Goal: Task Accomplishment & Management: Complete application form

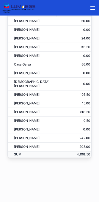
click at [96, 2] on button "scrollable content" at bounding box center [92, 8] width 13 height 13
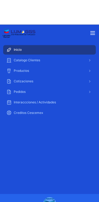
scroll to position [199, 0]
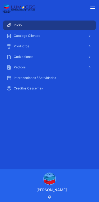
click at [96, 3] on div "scrollable content" at bounding box center [49, 8] width 99 height 13
click at [91, 5] on icon "scrollable content" at bounding box center [92, 8] width 6 height 6
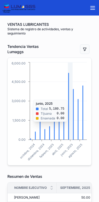
scroll to position [0, 0]
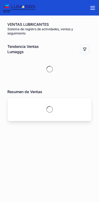
click at [91, 5] on icon "scrollable content" at bounding box center [92, 8] width 6 height 6
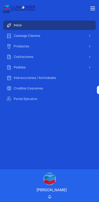
click at [31, 96] on div "Portal Ejecutivo" at bounding box center [49, 99] width 86 height 8
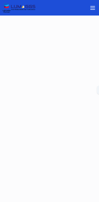
scroll to position [12, 0]
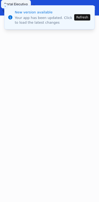
click at [84, 14] on button "Refresh" at bounding box center [82, 17] width 16 height 6
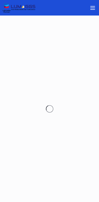
scroll to position [12, 0]
click at [94, 8] on icon "scrollable content" at bounding box center [92, 8] width 6 height 6
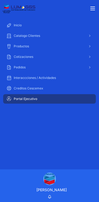
scroll to position [0, 0]
click at [88, 55] on icon "scrollable content" at bounding box center [90, 57] width 4 height 4
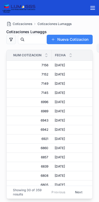
click at [64, 37] on button "Nueva Cotizacion" at bounding box center [70, 39] width 46 height 9
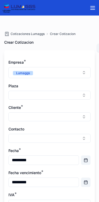
click at [29, 92] on button "Select Button" at bounding box center [49, 95] width 82 height 9
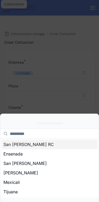
click at [13, 189] on span "Tijuana" at bounding box center [10, 192] width 14 height 6
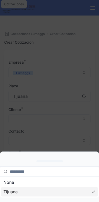
click at [28, 117] on button "Select Button" at bounding box center [49, 118] width 82 height 9
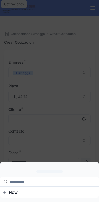
click at [38, 177] on input "scrollable content" at bounding box center [52, 181] width 85 height 9
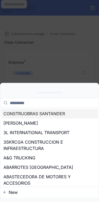
scroll to position [12, 0]
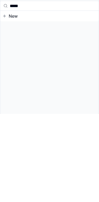
click at [14, 89] on input "*****" at bounding box center [52, 93] width 85 height 9
type input "*****"
click at [46, 74] on div "***** New" at bounding box center [49, 138] width 99 height 128
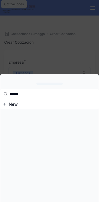
click at [11, 101] on span "New" at bounding box center [13, 104] width 9 height 6
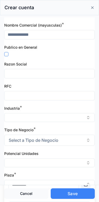
click at [43, 35] on input "scrollable content" at bounding box center [49, 35] width 90 height 8
type input "*"
type input "**"
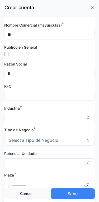
type input "**"
type input "***"
type input "**"
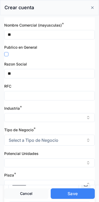
type input "***"
type input "****"
type input "***"
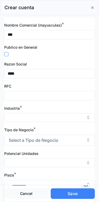
type input "***"
type input "**"
type input "***"
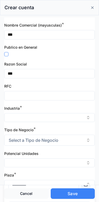
type input "****"
type input "*****"
type input "******"
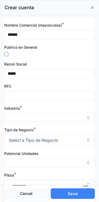
type input "******"
type input "*******"
type input "********"
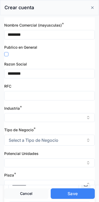
type input "********"
type input "**********"
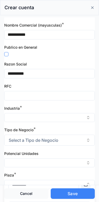
type input "**********"
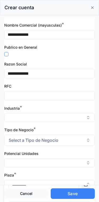
type input "**********"
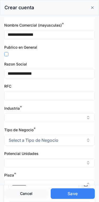
type input "**********"
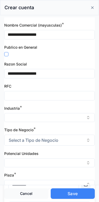
type input "**********"
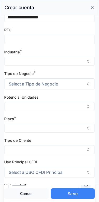
scroll to position [57, 0]
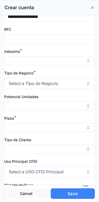
type input "**********"
click at [78, 57] on button "Select Button" at bounding box center [49, 60] width 90 height 9
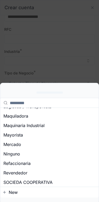
scroll to position [79, 0]
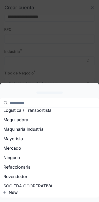
click at [34, 126] on span "Maquinaria Industrial" at bounding box center [23, 129] width 41 height 6
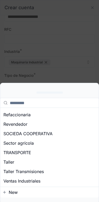
scroll to position [141, 0]
click at [36, 178] on span "Ventas Industriales" at bounding box center [21, 181] width 37 height 6
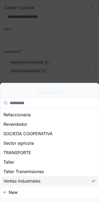
click at [72, 35] on div "scrollable content" at bounding box center [49, 101] width 99 height 202
click at [72, 66] on div "scrollable content" at bounding box center [49, 101] width 99 height 202
click at [70, 33] on div "scrollable content" at bounding box center [49, 101] width 99 height 202
click at [78, 23] on div "scrollable content" at bounding box center [49, 101] width 99 height 202
click at [35, 37] on div "scrollable content" at bounding box center [49, 101] width 99 height 202
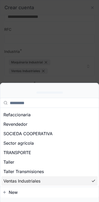
click at [77, 42] on div "scrollable content" at bounding box center [49, 101] width 99 height 202
click at [87, 176] on div "Ventas Industriales" at bounding box center [49, 180] width 96 height 9
click at [85, 56] on div "scrollable content" at bounding box center [49, 101] width 99 height 202
click at [49, 167] on div "Taller Transmisiones" at bounding box center [49, 171] width 96 height 9
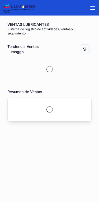
click at [93, 5] on icon "scrollable content" at bounding box center [92, 8] width 6 height 6
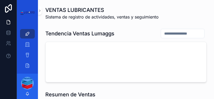
click at [23, 95] on div "[PERSON_NAME]" at bounding box center [27, 85] width 21 height 25
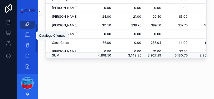
scroll to position [6, 0]
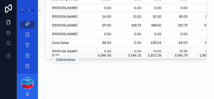
click at [65, 58] on div "Cotizaciones" at bounding box center [65, 59] width 19 height 4
click at [27, 54] on icon "scrollable content" at bounding box center [27, 55] width 5 height 5
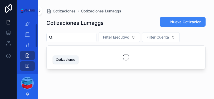
click at [27, 53] on icon "scrollable content" at bounding box center [27, 55] width 5 height 5
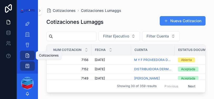
click at [98, 22] on button "Nueva Cotizacion" at bounding box center [182, 20] width 46 height 9
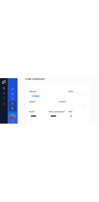
scroll to position [23, 0]
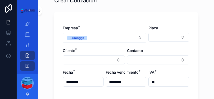
click at [98, 37] on button "Select Button" at bounding box center [168, 37] width 41 height 9
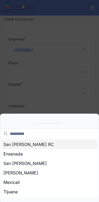
click at [8, 189] on span "Tijuana" at bounding box center [10, 192] width 14 height 6
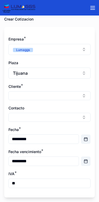
click at [51, 94] on button "Select Button" at bounding box center [49, 95] width 82 height 9
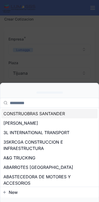
click at [17, 189] on span "New" at bounding box center [13, 192] width 9 height 6
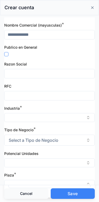
click at [54, 37] on input "scrollable content" at bounding box center [49, 35] width 90 height 8
type input "*"
type input "**"
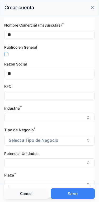
type input "***"
type input "****"
type input "*****"
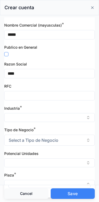
type input "*****"
type input "******"
type input "*******"
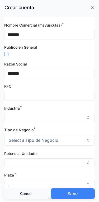
type input "********"
type input "**********"
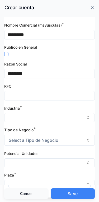
type input "**********"
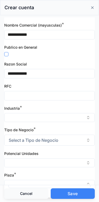
type input "**********"
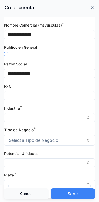
type input "**********"
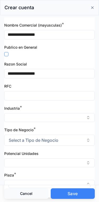
type input "**********"
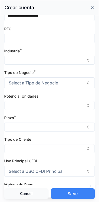
scroll to position [59, 0]
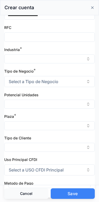
type input "**********"
click at [76, 59] on button "Select Button" at bounding box center [49, 58] width 90 height 9
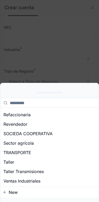
scroll to position [132, 0]
click at [38, 178] on span "Ventas Industriales" at bounding box center [21, 181] width 37 height 6
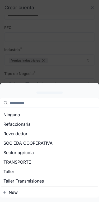
click at [73, 34] on div "scrollable content" at bounding box center [49, 101] width 99 height 202
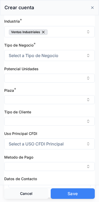
scroll to position [92, 0]
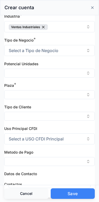
click at [69, 49] on button "Select a Tipo de Negocio" at bounding box center [49, 50] width 90 height 11
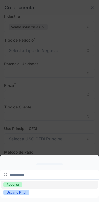
click at [26, 190] on span "Usuario Final" at bounding box center [16, 192] width 26 height 5
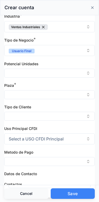
click at [64, 69] on button "Select Button" at bounding box center [49, 73] width 90 height 9
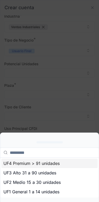
click at [47, 189] on span "UF1 General 1 a 14 unidades" at bounding box center [31, 192] width 56 height 6
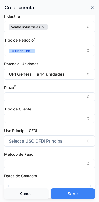
click at [70, 96] on button "Select Button" at bounding box center [49, 96] width 90 height 9
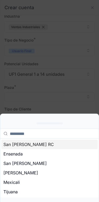
click at [18, 187] on div "Tijuana" at bounding box center [49, 191] width 96 height 9
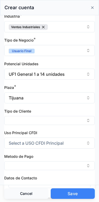
click at [58, 122] on button "Select Button" at bounding box center [49, 120] width 90 height 9
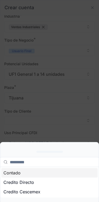
click at [30, 168] on div "Contado" at bounding box center [49, 172] width 96 height 9
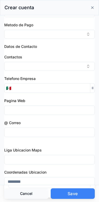
scroll to position [213, 0]
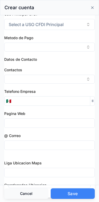
click at [68, 45] on button "Select Button" at bounding box center [49, 47] width 90 height 9
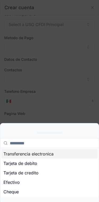
click at [59, 149] on div "Transferencia electronica" at bounding box center [49, 153] width 96 height 9
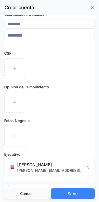
click at [81, 191] on button "Save" at bounding box center [73, 193] width 44 height 11
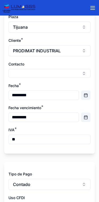
scroll to position [67, 0]
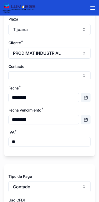
click at [40, 72] on button "Select Button" at bounding box center [49, 75] width 82 height 9
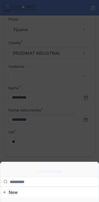
click at [14, 189] on span "New" at bounding box center [13, 192] width 9 height 6
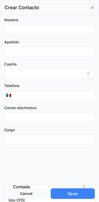
click at [39, 27] on input "scrollable content" at bounding box center [49, 29] width 90 height 8
type input "******"
click at [53, 48] on input "scrollable content" at bounding box center [49, 51] width 90 height 8
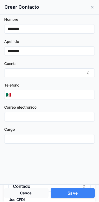
type input "*******"
click at [40, 72] on button "Select Button" at bounding box center [49, 73] width 90 height 9
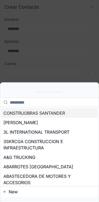
scroll to position [1, 0]
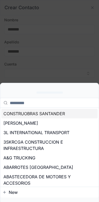
click at [51, 98] on input "scrollable content" at bounding box center [52, 102] width 85 height 9
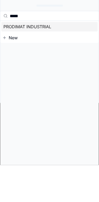
type input "*****"
click at [47, 61] on span "PRODIMAT INDUSTRIAL" at bounding box center [27, 64] width 48 height 6
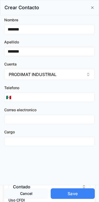
click at [60, 97] on input "scrollable content" at bounding box center [53, 97] width 81 height 8
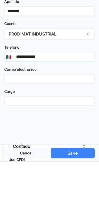
type input "**********"
click at [51, 137] on input "scrollable content" at bounding box center [49, 141] width 90 height 8
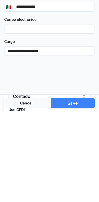
type input "**********"
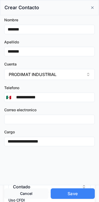
click at [76, 193] on button "Save" at bounding box center [73, 193] width 44 height 11
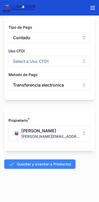
scroll to position [218, 0]
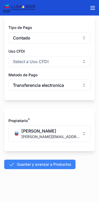
click at [55, 162] on button "Guardar y avanzar a Productos" at bounding box center [39, 164] width 71 height 9
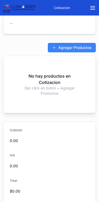
scroll to position [482, 0]
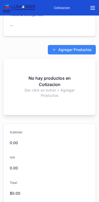
click at [77, 48] on button "Agregar Productos" at bounding box center [72, 49] width 48 height 9
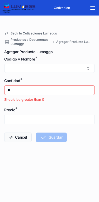
click at [39, 67] on button "Select Button" at bounding box center [49, 68] width 90 height 9
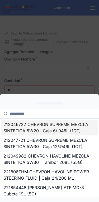
click at [39, 109] on input "scrollable content" at bounding box center [52, 113] width 85 height 9
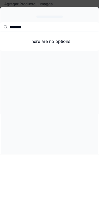
type input "********"
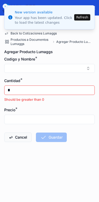
click at [32, 64] on button "Select Button" at bounding box center [49, 68] width 90 height 9
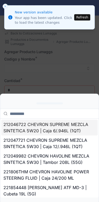
click at [36, 109] on input "scrollable content" at bounding box center [52, 113] width 85 height 9
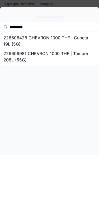
type input "********"
click at [51, 82] on span "226606428 CHEVRON 1000 THF | Cubeta 19L (5G)" at bounding box center [45, 88] width 85 height 13
type input "*********"
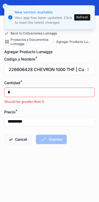
click at [37, 88] on input "*" at bounding box center [49, 92] width 90 height 8
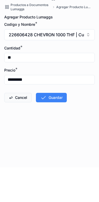
click at [17, 88] on input "**" at bounding box center [49, 92] width 90 height 8
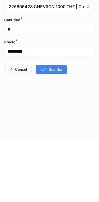
type input "*"
click at [37, 110] on input "*********" at bounding box center [49, 114] width 90 height 8
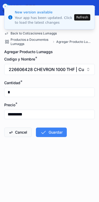
click at [83, 14] on button "Refresh" at bounding box center [82, 17] width 16 height 6
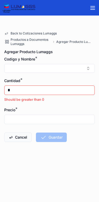
scroll to position [12, 0]
click at [29, 66] on button "Select Button" at bounding box center [49, 68] width 90 height 9
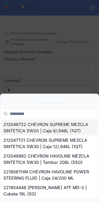
click at [52, 109] on input "scrollable content" at bounding box center [52, 113] width 85 height 9
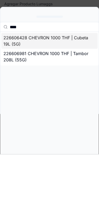
type input "****"
click at [67, 82] on span "226606428 CHEVRON 1000 THF | Cubeta 19L (5G)" at bounding box center [45, 88] width 85 height 13
type input "*********"
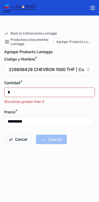
click at [19, 89] on input "*" at bounding box center [49, 92] width 90 height 8
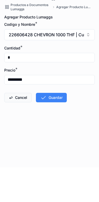
type input "*"
click at [54, 128] on button "Guardar" at bounding box center [51, 132] width 31 height 9
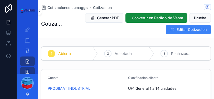
click at [98, 17] on span "Generar PDF" at bounding box center [108, 17] width 22 height 5
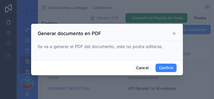
click at [98, 65] on button "Confirm" at bounding box center [165, 67] width 21 height 8
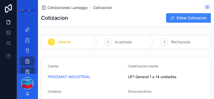
click at [0, 0] on icon "scrollable content" at bounding box center [0, 0] width 0 height 0
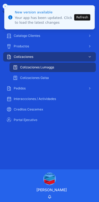
click at [82, 16] on button "Refresh" at bounding box center [82, 17] width 16 height 6
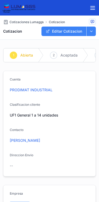
scroll to position [0, 0]
click at [92, 7] on icon "scrollable content" at bounding box center [92, 8] width 6 height 6
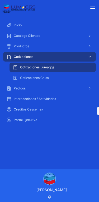
click at [35, 117] on div "Portal Ejecutivo" at bounding box center [49, 120] width 86 height 8
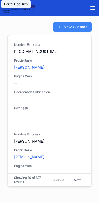
click at [93, 5] on icon "scrollable content" at bounding box center [92, 8] width 6 height 6
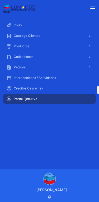
click at [22, 99] on span "Portal Ejecutivo" at bounding box center [25, 99] width 23 height 4
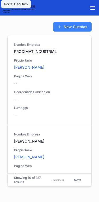
click at [92, 5] on icon "scrollable content" at bounding box center [92, 8] width 6 height 6
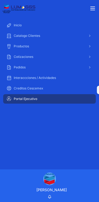
click at [25, 95] on div "Portal Ejecutivo" at bounding box center [49, 99] width 86 height 8
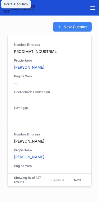
click at [94, 6] on icon "scrollable content" at bounding box center [92, 6] width 4 height 0
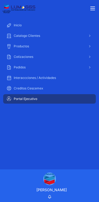
click at [24, 6] on img "scrollable content" at bounding box center [18, 8] width 33 height 11
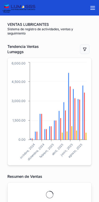
click at [92, 7] on icon "scrollable content" at bounding box center [92, 8] width 6 height 6
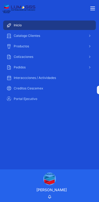
click at [14, 97] on span "Portal Ejecutivo" at bounding box center [25, 99] width 23 height 4
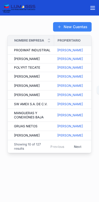
click at [52, 37] on div "Nombre Empresa" at bounding box center [31, 41] width 46 height 10
click at [45, 38] on div "Nombre Empresa" at bounding box center [31, 41] width 46 height 10
click at [50, 40] on div "scrollable content" at bounding box center [48, 41] width 3 height 6
click at [50, 36] on div "Nombre Empresa" at bounding box center [31, 41] width 46 height 10
click at [49, 36] on div "Nombre Empresa" at bounding box center [31, 41] width 46 height 10
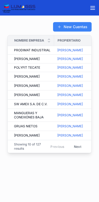
click at [49, 39] on icon "scrollable content" at bounding box center [48, 39] width 3 height 3
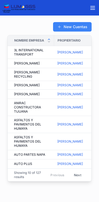
click at [50, 39] on icon "scrollable content" at bounding box center [49, 39] width 2 height 1
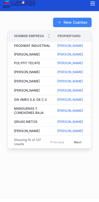
scroll to position [12, 0]
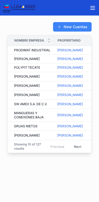
click at [79, 151] on button "Next" at bounding box center [77, 146] width 15 height 8
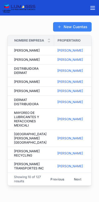
scroll to position [0, 0]
click at [75, 183] on button "Next" at bounding box center [77, 179] width 15 height 8
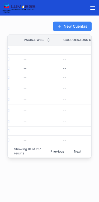
click at [77, 155] on button "Next" at bounding box center [77, 151] width 15 height 8
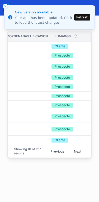
click at [77, 149] on button "Next" at bounding box center [77, 151] width 15 height 8
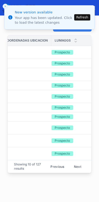
scroll to position [0, 132]
click at [78, 163] on button "Next" at bounding box center [77, 166] width 15 height 8
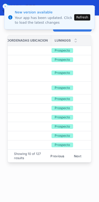
scroll to position [0, 132]
click at [63, 61] on div "Prospecto" at bounding box center [61, 59] width 15 height 5
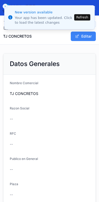
click at [84, 36] on button "Editar" at bounding box center [82, 36] width 25 height 9
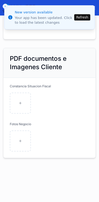
scroll to position [881, 0]
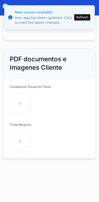
click at [5, 7] on line "Close toast" at bounding box center [5, 7] width 2 height 2
click at [8, 5] on li "New version available Your app has been updated. Click to load the latest chang…" at bounding box center [49, 17] width 90 height 24
click at [7, 5] on button "Close toast" at bounding box center [5, 6] width 5 height 5
click at [7, 4] on button "Close toast" at bounding box center [5, 6] width 5 height 5
click at [9, 5] on li "New version available Your app has been updated. Click to load the latest chang…" at bounding box center [49, 17] width 90 height 24
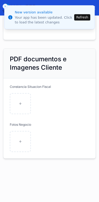
click at [8, 5] on li "New version available Your app has been updated. Click to load the latest chang…" at bounding box center [49, 17] width 90 height 24
click at [6, 4] on button "Close toast" at bounding box center [5, 6] width 5 height 5
click at [84, 16] on button "Refresh" at bounding box center [82, 17] width 16 height 6
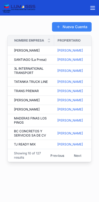
click at [55, 160] on button "Previous" at bounding box center [57, 155] width 21 height 8
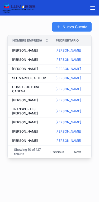
scroll to position [0, 3]
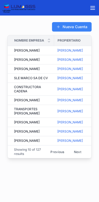
click at [94, 6] on icon "scrollable content" at bounding box center [92, 8] width 6 height 6
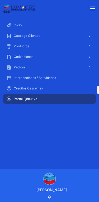
click at [23, 97] on div "Portal Ejecutivo" at bounding box center [49, 99] width 86 height 8
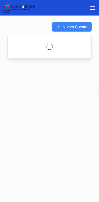
click at [23, 96] on div "Nueva Cuenta" at bounding box center [49, 59] width 99 height 87
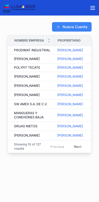
click at [95, 4] on button "scrollable content" at bounding box center [92, 8] width 13 height 13
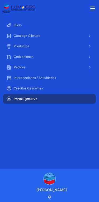
click at [20, 129] on div "Inicio Catalogo Clientes Productos Cotizaciones Pedidos Interaccciones / Activi…" at bounding box center [49, 93] width 99 height 153
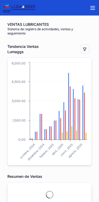
click at [92, 6] on icon "scrollable content" at bounding box center [92, 8] width 6 height 6
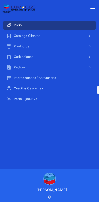
click at [48, 95] on div "Portal Ejecutivo" at bounding box center [49, 99] width 86 height 8
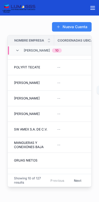
click at [81, 185] on button "Next" at bounding box center [77, 180] width 15 height 8
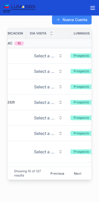
click at [53, 33] on div "scrollable content" at bounding box center [50, 34] width 3 height 6
click at [53, 31] on icon "scrollable content" at bounding box center [50, 32] width 3 height 3
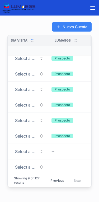
click at [92, 5] on icon "scrollable content" at bounding box center [92, 8] width 6 height 6
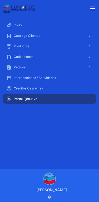
click at [23, 132] on div "Inicio Catalogo Clientes Productos Cotizaciones Pedidos Interaccciones / Activi…" at bounding box center [49, 93] width 99 height 153
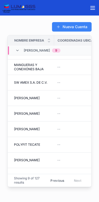
click at [98, 157] on div "Nueva Cuenta Nombre Empresa Coordenadas Ubicacion Dia Visita Lumaggs Javier 9 G…" at bounding box center [49, 119] width 99 height 207
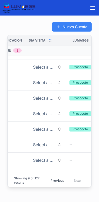
scroll to position [11, 78]
click at [51, 174] on span "Select a Dia Visita" at bounding box center [44, 176] width 22 height 6
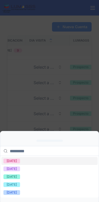
click at [11, 159] on div "[DATE]" at bounding box center [12, 161] width 10 height 5
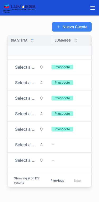
scroll to position [11, 97]
click at [79, 185] on div "Previous Next" at bounding box center [66, 180] width 38 height 8
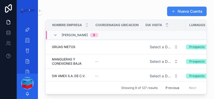
scroll to position [0, 0]
click at [57, 33] on icon "scrollable content" at bounding box center [55, 35] width 4 height 4
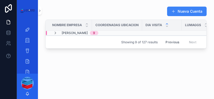
click at [58, 31] on div "Javier 9" at bounding box center [75, 33] width 45 height 4
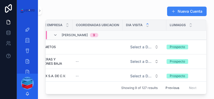
click at [98, 46] on div "Prospecto" at bounding box center [176, 46] width 15 height 5
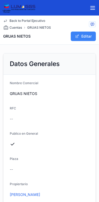
click at [92, 5] on icon "scrollable content" at bounding box center [92, 8] width 6 height 6
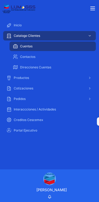
click at [25, 129] on span "Portal Ejecutivo" at bounding box center [25, 130] width 23 height 4
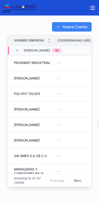
click at [91, 7] on icon "scrollable content" at bounding box center [92, 8] width 6 height 6
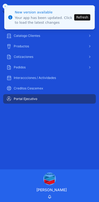
click at [84, 14] on button "Refresh" at bounding box center [82, 17] width 16 height 6
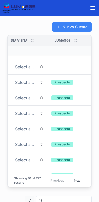
scroll to position [27, 97]
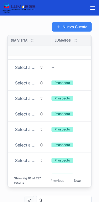
click at [76, 185] on button "Next" at bounding box center [77, 180] width 15 height 8
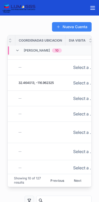
scroll to position [26, 39]
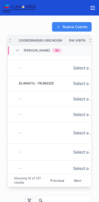
click at [41, 81] on span "32.464013, -116.962325" at bounding box center [35, 83] width 35 height 4
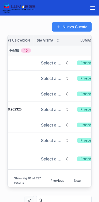
scroll to position [0, 70]
click at [91, 6] on icon "scrollable content" at bounding box center [92, 8] width 6 height 6
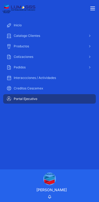
click at [97, 7] on button "scrollable content" at bounding box center [92, 8] width 13 height 13
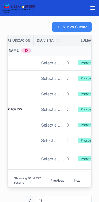
click at [94, 5] on icon "scrollable content" at bounding box center [92, 8] width 6 height 6
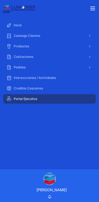
click at [92, 8] on icon "scrollable content" at bounding box center [92, 8] width 6 height 6
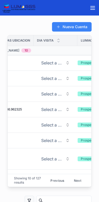
click at [61, 8] on div "scrollable content" at bounding box center [49, 8] width 99 height 16
click at [24, 22] on div "Nueva Cuenta" at bounding box center [49, 27] width 84 height 10
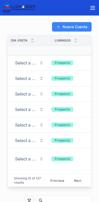
scroll to position [0, 97]
click at [97, 85] on div "Nueva Cuenta Nombre Empresa Coordenadas Ubicacion Dia Visita Lumaggs [PERSON_NA…" at bounding box center [49, 199] width 99 height 367
click at [12, 3] on img "scrollable content" at bounding box center [18, 8] width 33 height 11
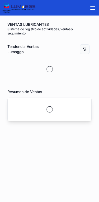
click at [93, 7] on icon "scrollable content" at bounding box center [92, 8] width 6 height 6
click at [94, 5] on icon "scrollable content" at bounding box center [92, 8] width 6 height 6
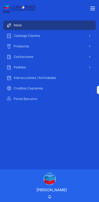
click at [18, 96] on div "Portal Ejecutivo" at bounding box center [49, 99] width 86 height 8
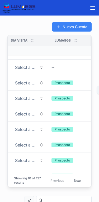
scroll to position [27, 97]
click at [79, 185] on button "Next" at bounding box center [77, 180] width 15 height 8
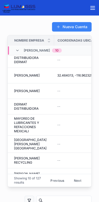
scroll to position [34, 0]
click at [79, 185] on button "Next" at bounding box center [77, 180] width 15 height 8
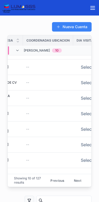
scroll to position [27, 31]
click at [79, 185] on button "Next" at bounding box center [77, 180] width 15 height 8
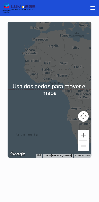
scroll to position [200, 0]
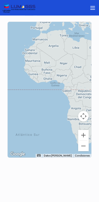
click at [85, 119] on button "Controles de visualización del mapa" at bounding box center [83, 116] width 11 height 11
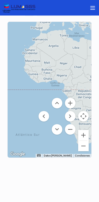
click at [85, 121] on button "Controles de visualización del mapa" at bounding box center [83, 116] width 11 height 11
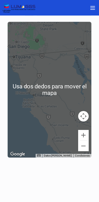
scroll to position [201, 0]
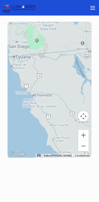
click at [81, 117] on button "Controles de visualización del mapa" at bounding box center [83, 116] width 11 height 11
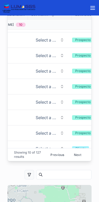
scroll to position [28, 76]
click at [77, 159] on button "Next" at bounding box center [77, 154] width 15 height 8
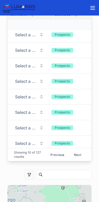
scroll to position [3, 97]
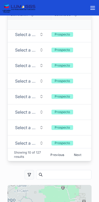
click at [78, 159] on button "Next" at bounding box center [77, 154] width 15 height 8
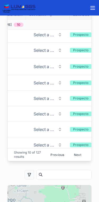
scroll to position [3, 77]
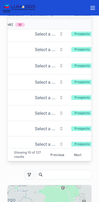
click at [76, 159] on button "Next" at bounding box center [77, 154] width 15 height 8
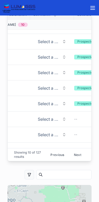
scroll to position [27, 74]
click at [78, 159] on button "Next" at bounding box center [77, 154] width 15 height 8
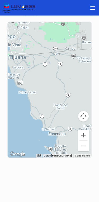
scroll to position [206, 0]
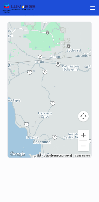
click at [84, 133] on button "Acercar" at bounding box center [83, 135] width 11 height 11
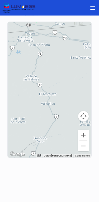
click at [85, 115] on button "Controles de visualización del mapa" at bounding box center [83, 116] width 11 height 11
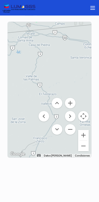
click at [72, 101] on button "Acercar" at bounding box center [70, 103] width 11 height 11
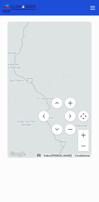
click at [73, 129] on button "Alejar" at bounding box center [70, 129] width 11 height 11
click at [73, 128] on button "Alejar" at bounding box center [70, 129] width 11 height 11
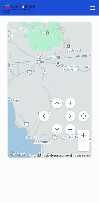
click at [86, 115] on button "Controles de visualización del mapa" at bounding box center [83, 116] width 11 height 11
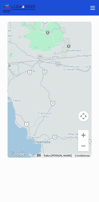
click at [96, 9] on button "scrollable content" at bounding box center [92, 8] width 13 height 13
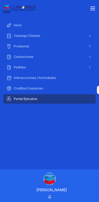
click at [15, 97] on div "Portal Ejecutivo" at bounding box center [49, 99] width 86 height 8
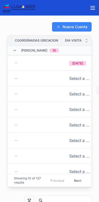
scroll to position [-1, 42]
click at [92, 2] on button "scrollable content" at bounding box center [92, 8] width 13 height 13
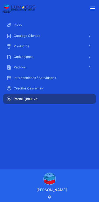
scroll to position [0, 41]
click at [60, 138] on div "Inicio Catalogo Clientes Productos Cotizaciones Pedidos Interaccciones / Activi…" at bounding box center [49, 93] width 99 height 153
